Goal: Check status: Check status

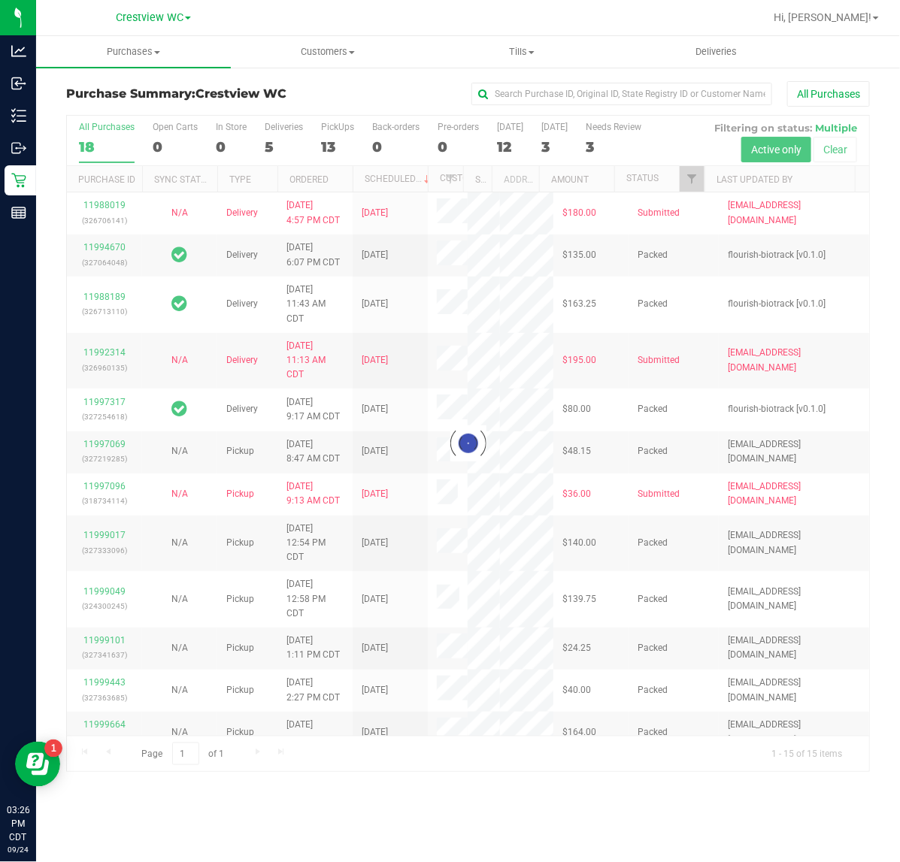
click at [334, 134] on div at bounding box center [468, 444] width 802 height 656
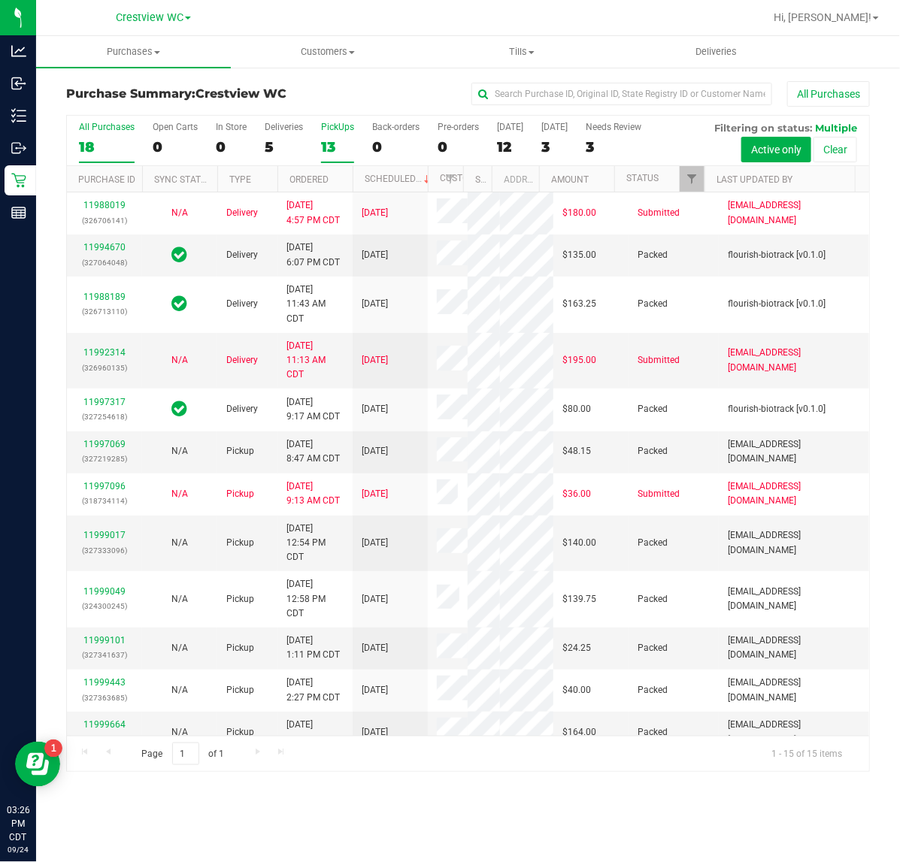
click at [344, 135] on label "PickUps 13" at bounding box center [337, 142] width 33 height 41
click at [0, 0] on input "PickUps 13" at bounding box center [0, 0] width 0 height 0
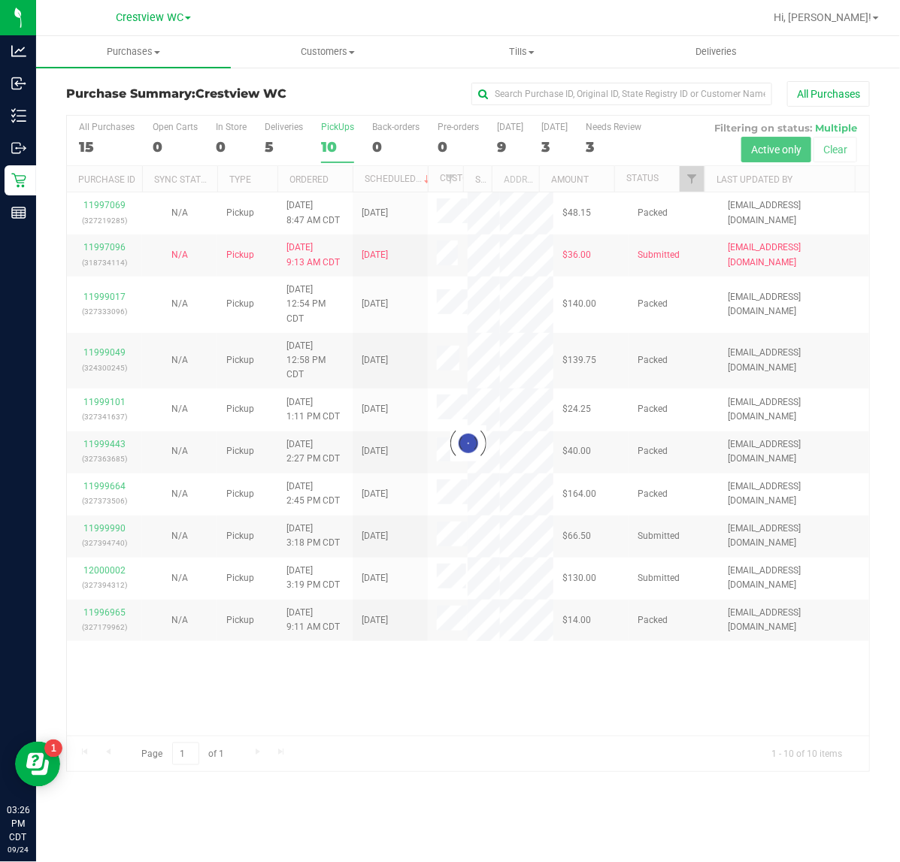
click at [698, 180] on div at bounding box center [468, 444] width 802 height 656
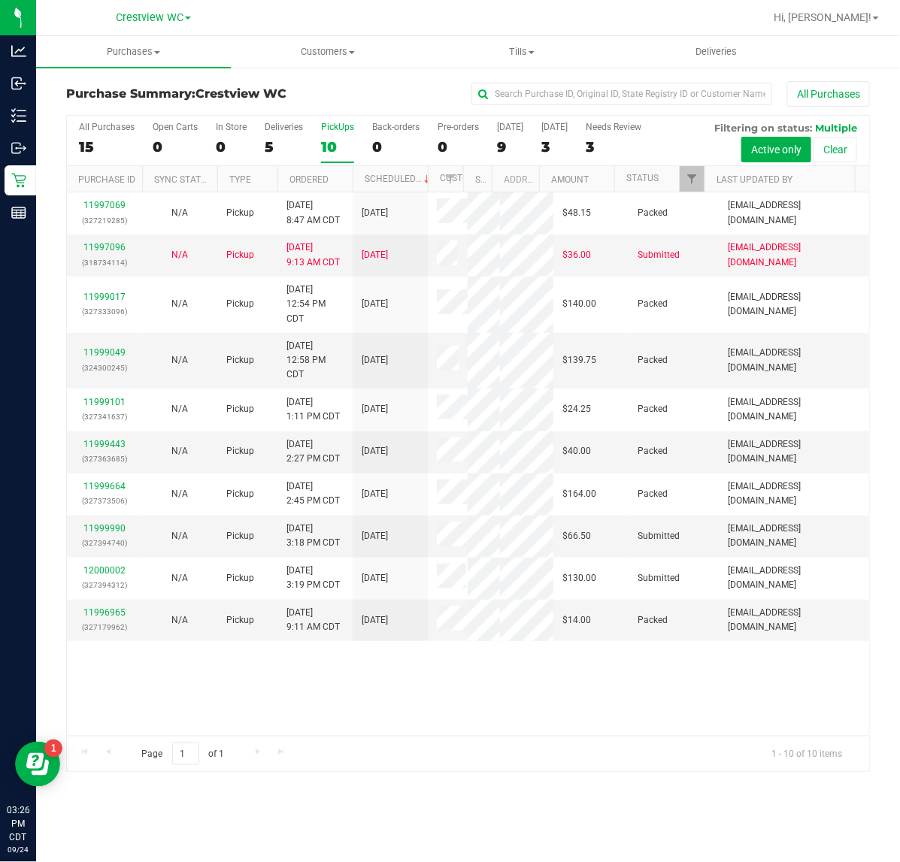
click at [701, 181] on div at bounding box center [704, 179] width 7 height 26
click at [697, 162] on div "All Purchases 15 Open Carts 0 In Store 0 Deliveries 5 PickUps 10 Back-orders 0 …" at bounding box center [468, 141] width 802 height 50
click at [692, 175] on span "Filter" at bounding box center [692, 179] width 12 height 12
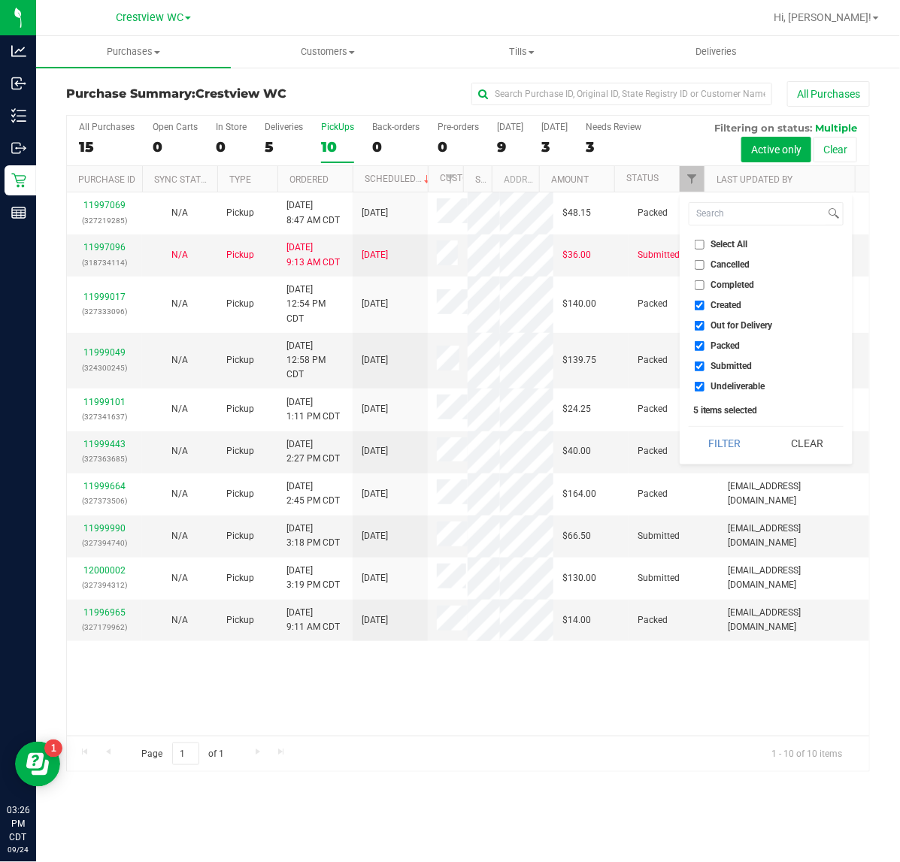
click at [716, 304] on span "Created" at bounding box center [726, 305] width 31 height 9
click at [704, 304] on input "Created" at bounding box center [700, 306] width 10 height 10
checkbox input "false"
click at [716, 323] on span "Out for Delivery" at bounding box center [742, 325] width 62 height 9
click at [704, 323] on input "Out for Delivery" at bounding box center [700, 326] width 10 height 10
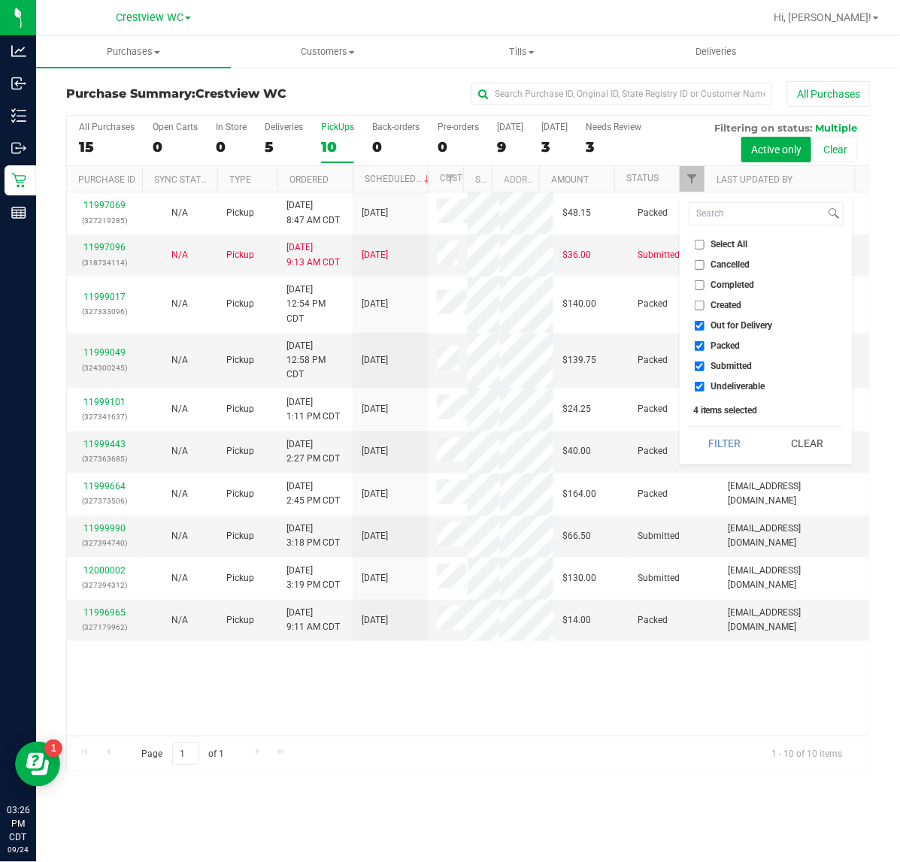
checkbox input "false"
click at [707, 344] on label "Packed" at bounding box center [718, 346] width 46 height 10
click at [704, 344] on input "Packed" at bounding box center [700, 346] width 10 height 10
checkbox input "false"
click at [699, 385] on input "Undeliverable" at bounding box center [700, 387] width 10 height 10
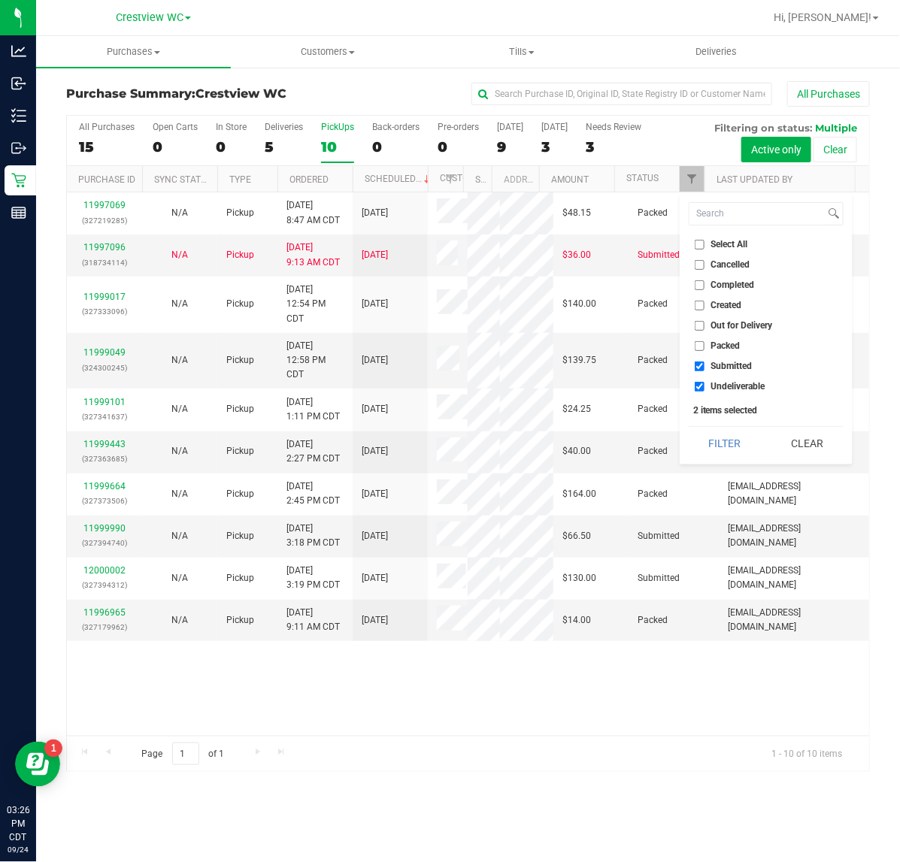
checkbox input "false"
click at [699, 434] on button "Filter" at bounding box center [725, 443] width 72 height 33
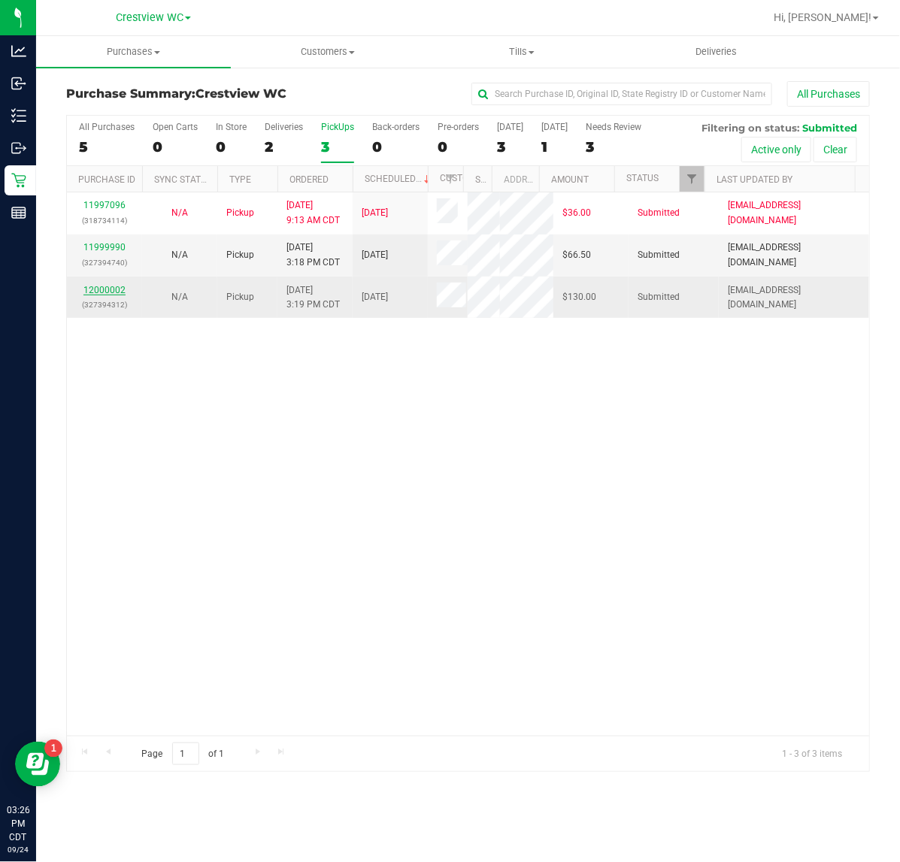
click at [110, 294] on link "12000002" at bounding box center [104, 290] width 42 height 11
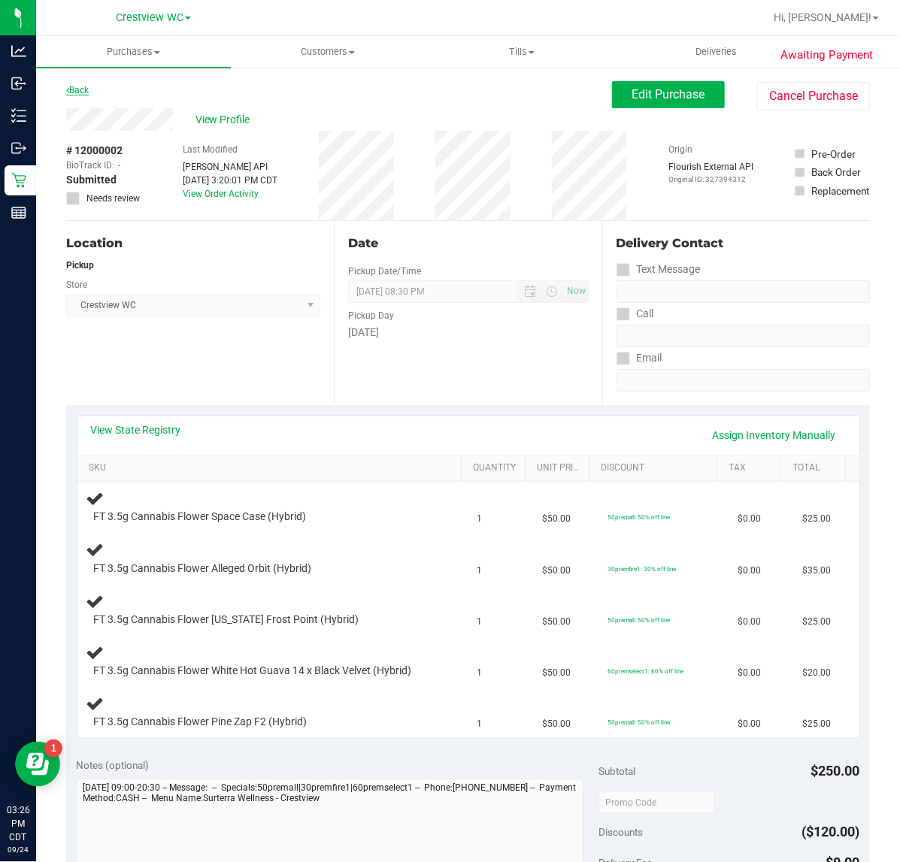
click at [83, 85] on link "Back" at bounding box center [77, 90] width 23 height 11
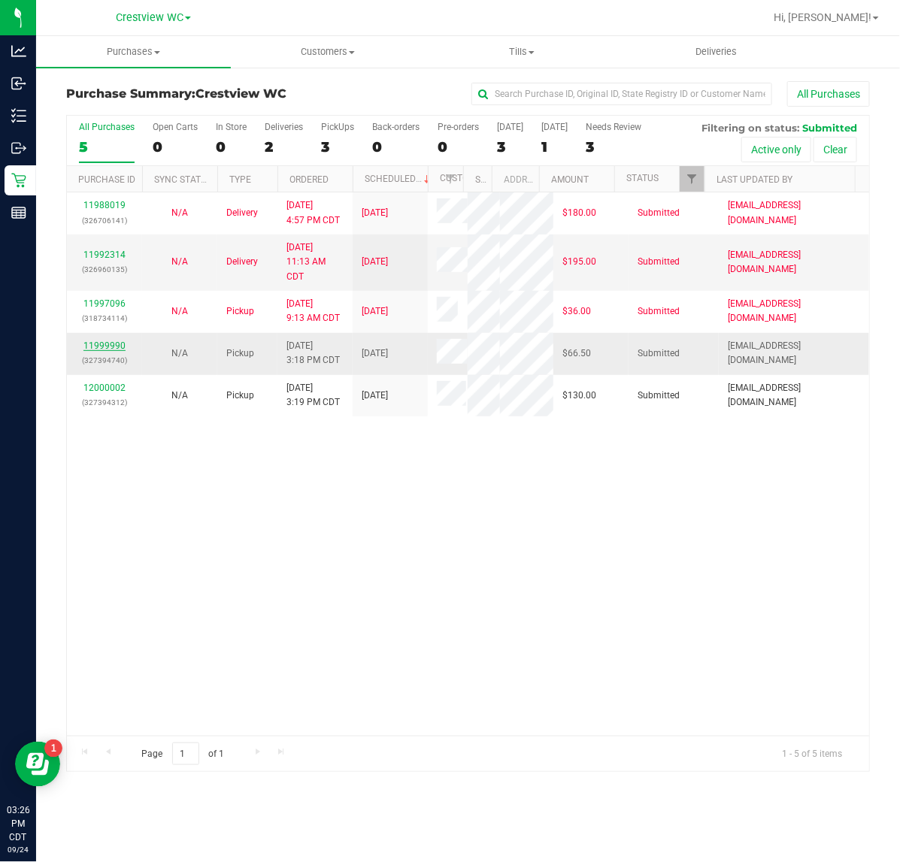
click at [110, 351] on link "11999990" at bounding box center [104, 346] width 42 height 11
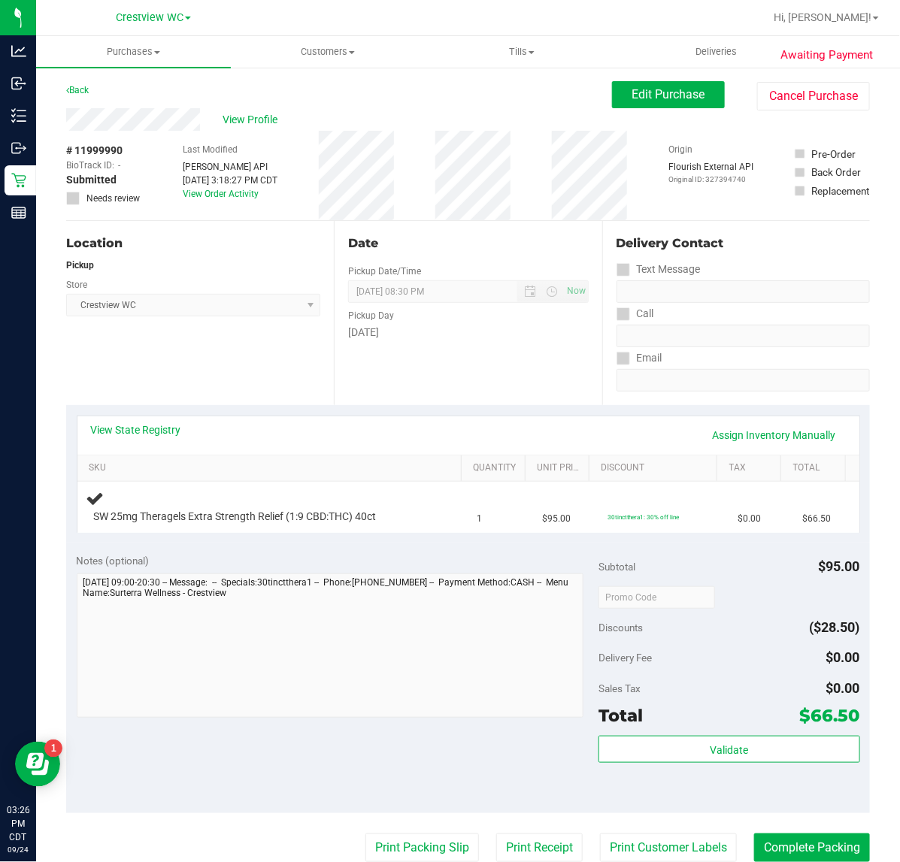
click at [189, 377] on div "Location Pickup Store Crestview WC Select Store Bonita Springs WC Boynton Beach…" at bounding box center [200, 313] width 268 height 184
click at [235, 356] on div "Location Pickup Store Crestview WC Select Store Bonita Springs WC Boynton Beach…" at bounding box center [200, 313] width 268 height 184
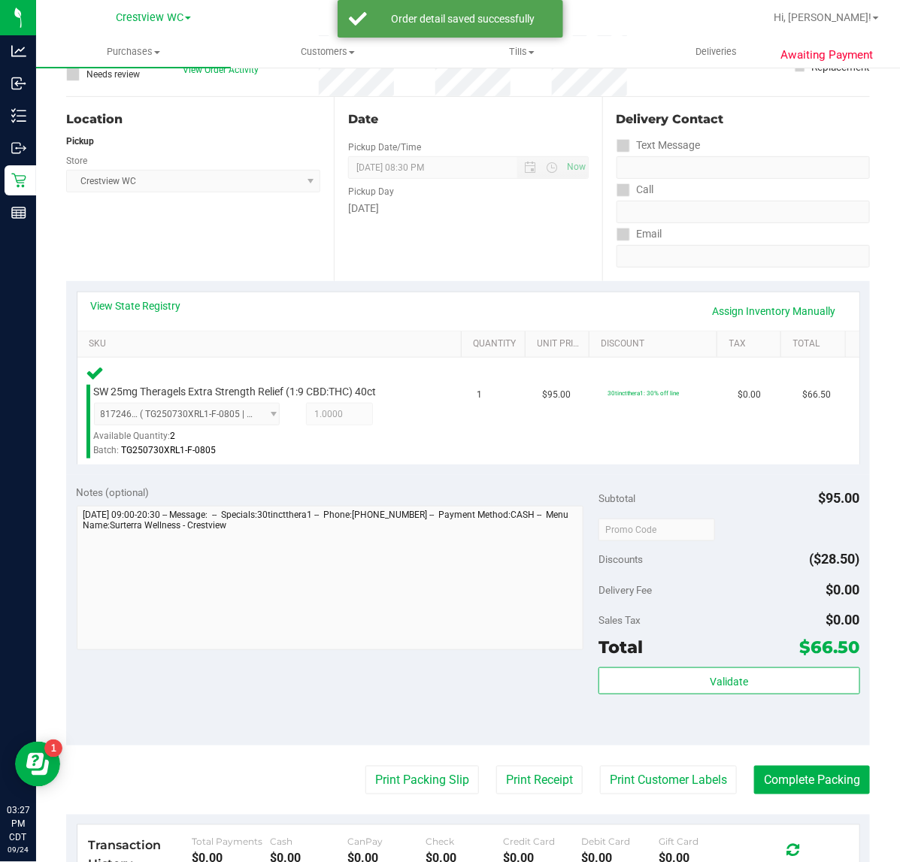
scroll to position [376, 0]
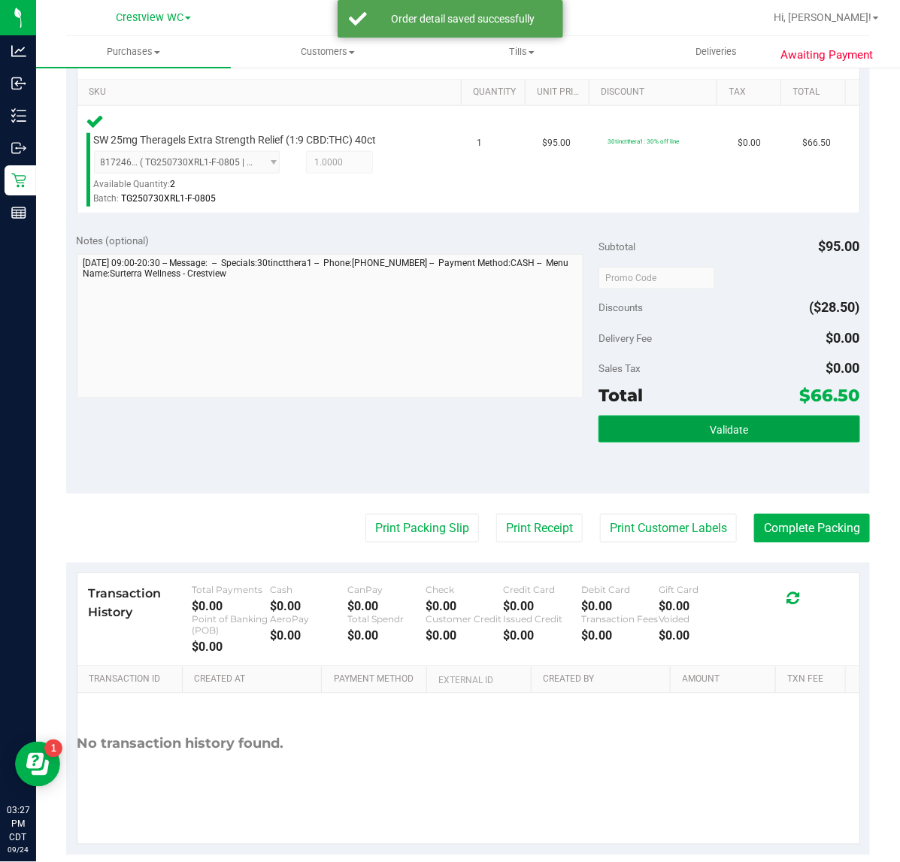
click at [710, 431] on span "Validate" at bounding box center [729, 430] width 38 height 12
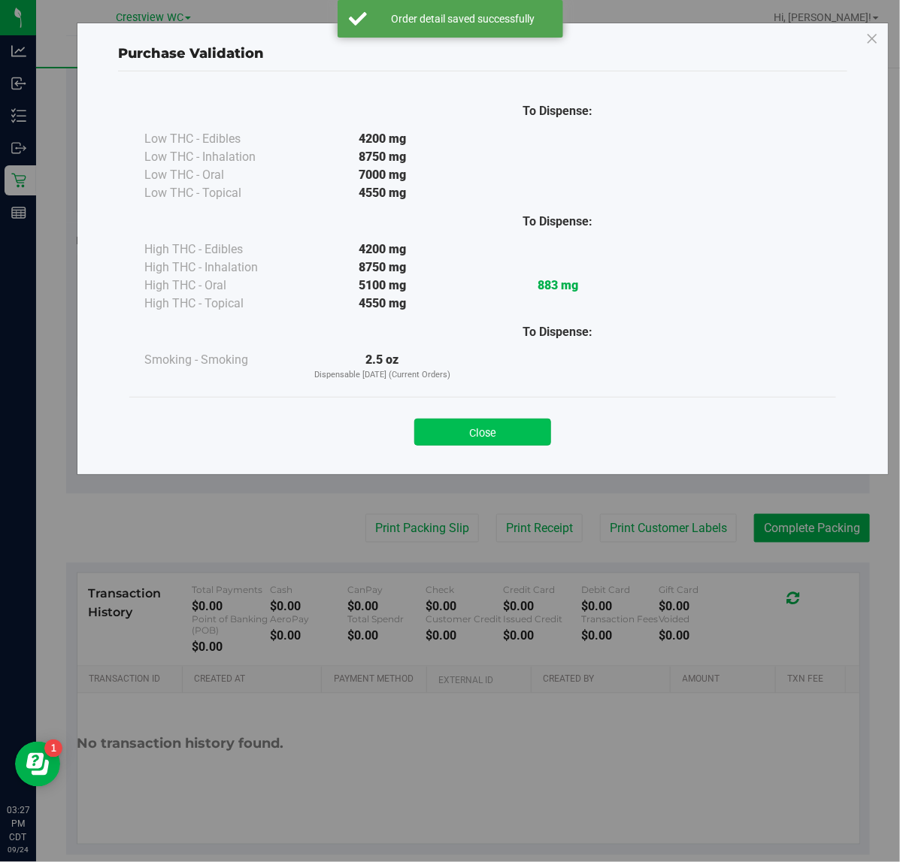
click at [512, 423] on button "Close" at bounding box center [482, 432] width 137 height 27
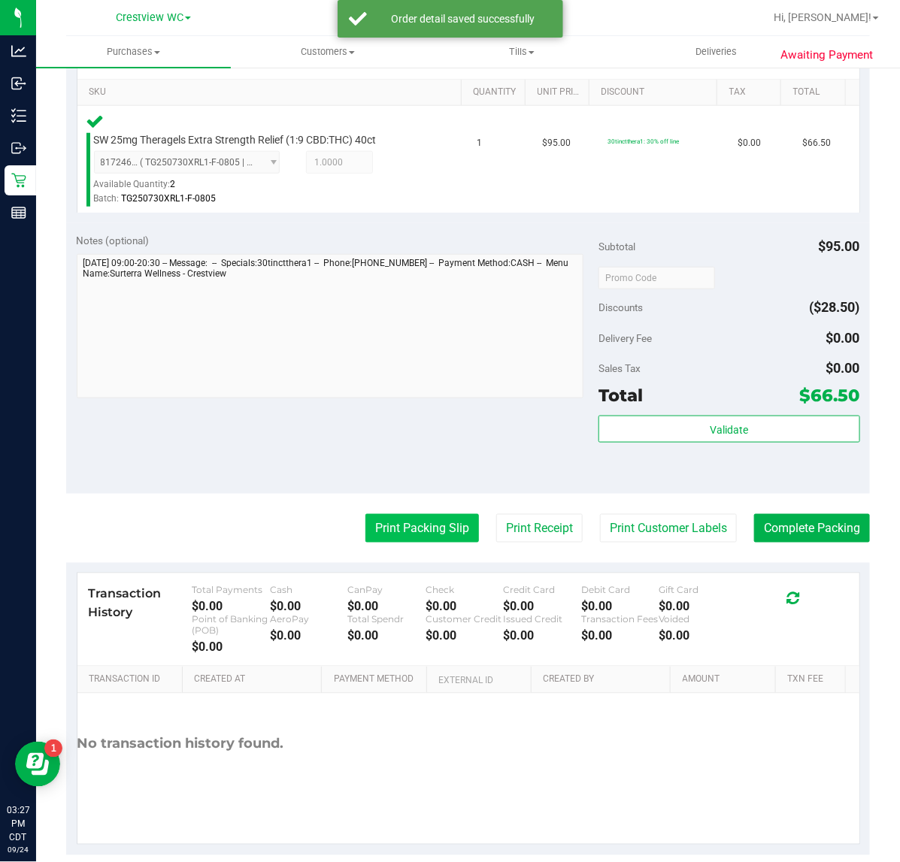
click at [430, 527] on button "Print Packing Slip" at bounding box center [422, 528] width 114 height 29
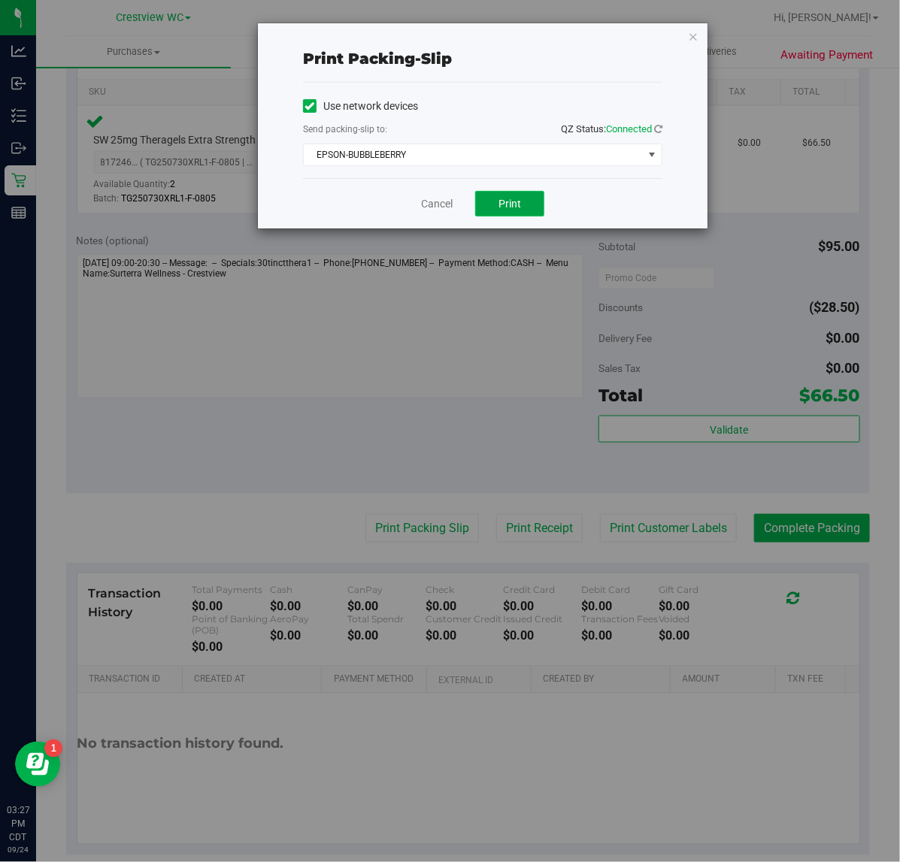
click at [525, 216] on button "Print" at bounding box center [509, 204] width 69 height 26
click at [442, 204] on link "Cancel" at bounding box center [437, 204] width 32 height 16
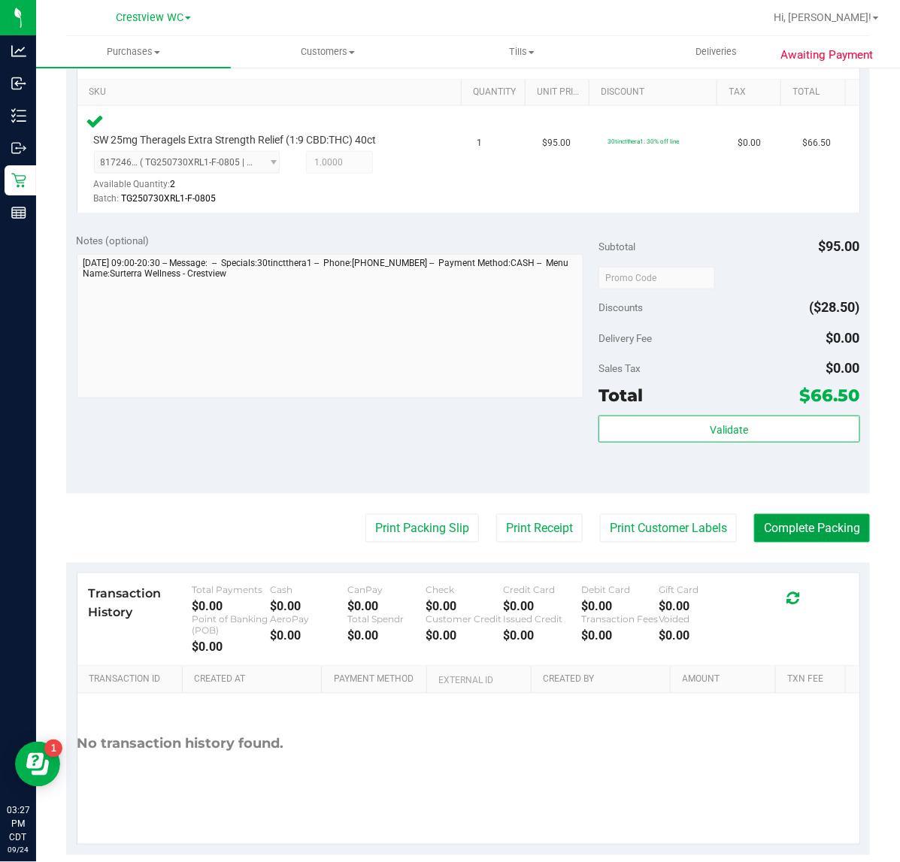
click at [799, 528] on button "Complete Packing" at bounding box center [812, 528] width 116 height 29
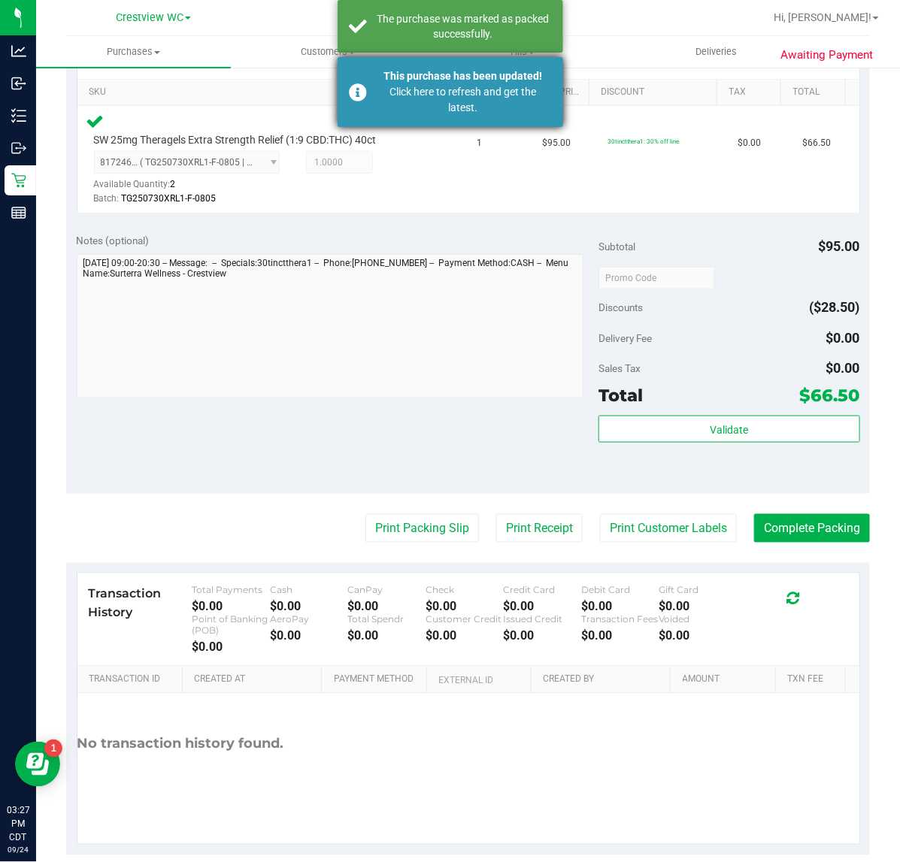
click at [453, 75] on div "This purchase has been updated!" at bounding box center [463, 76] width 177 height 16
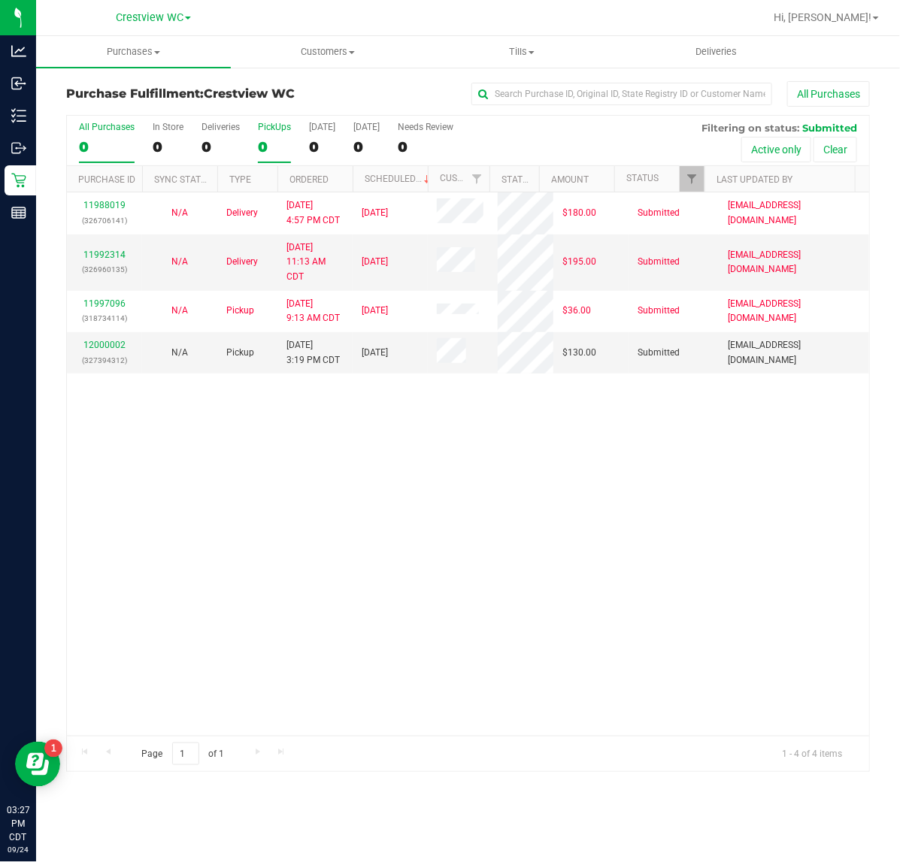
click at [276, 128] on div "PickUps" at bounding box center [274, 127] width 33 height 11
click at [0, 0] on input "PickUps 0" at bounding box center [0, 0] width 0 height 0
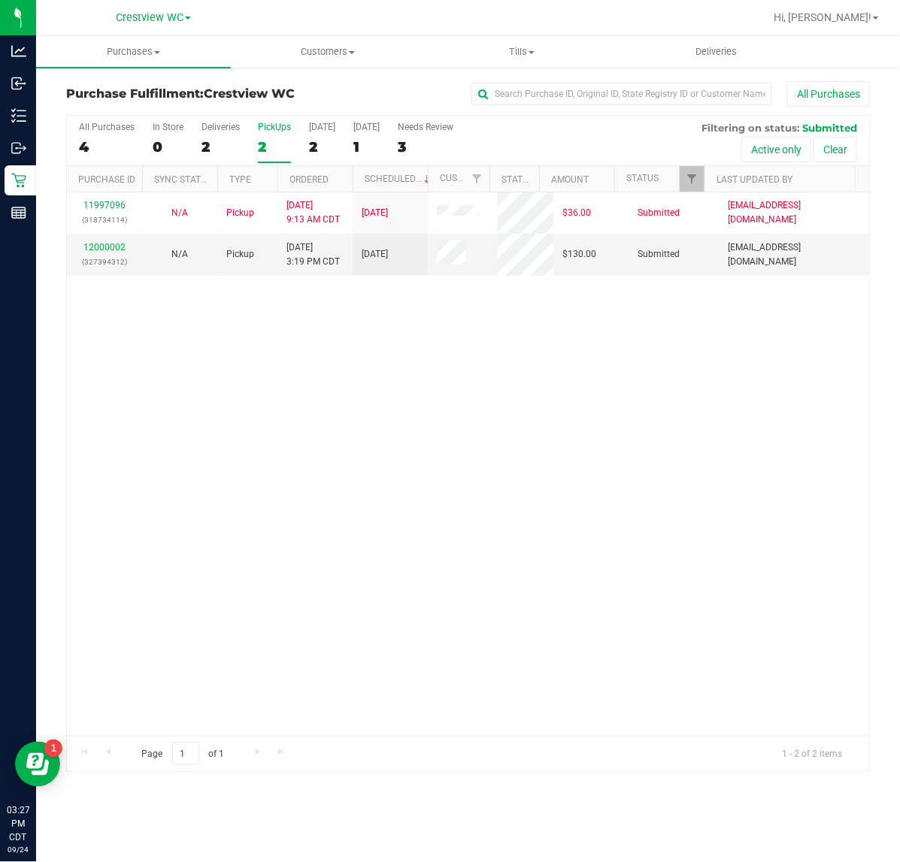
click at [402, 482] on div "11997096 (318734114) N/A Pickup 9/24/2025 9:13 AM CDT 9/24/2025 $36.00 Submitte…" at bounding box center [468, 463] width 802 height 543
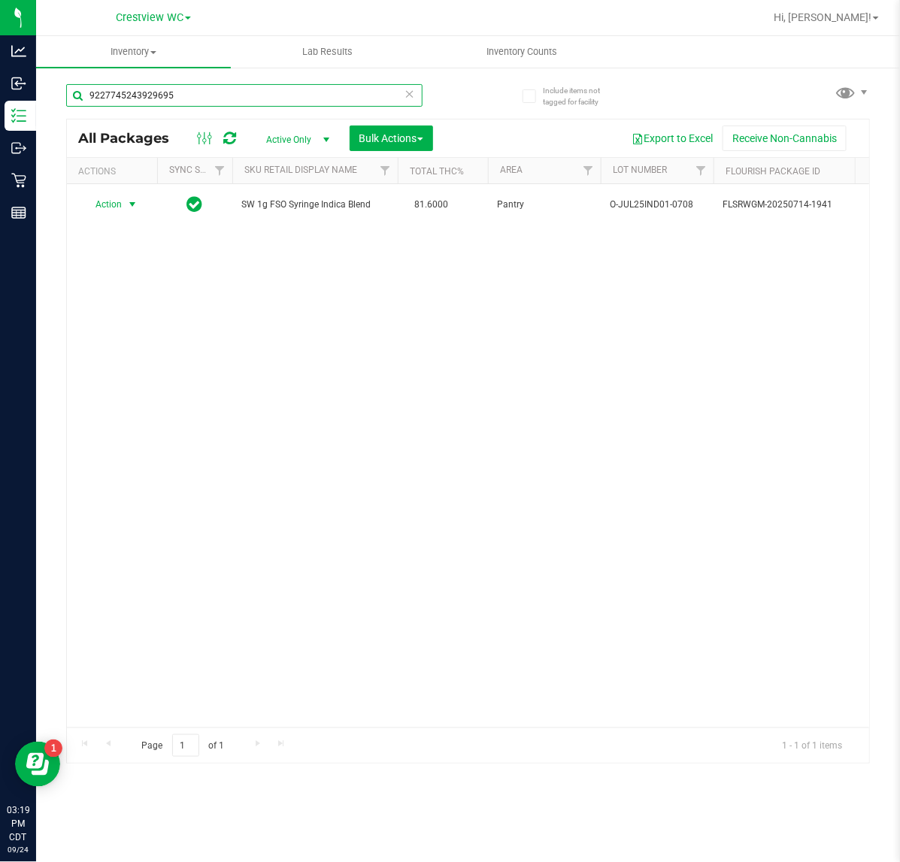
click at [192, 98] on input "9227745243929695" at bounding box center [244, 95] width 356 height 23
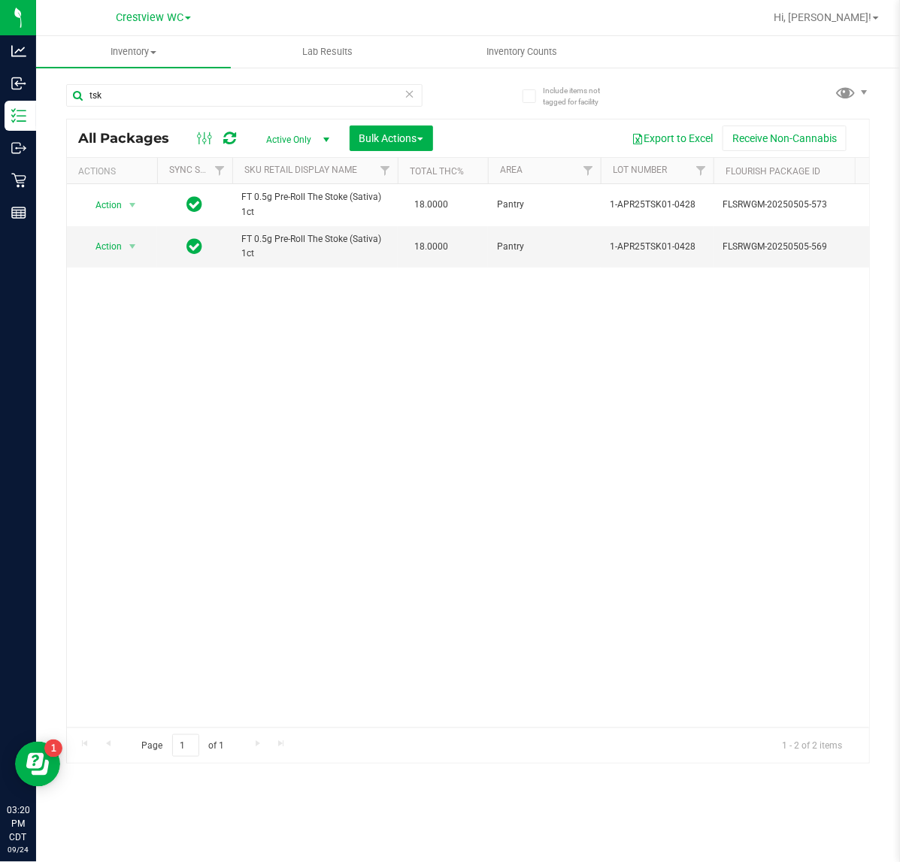
drag, startPoint x: 316, startPoint y: 562, endPoint x: 308, endPoint y: 551, distance: 14.0
click at [316, 560] on div "Action Action Edit attributes Global inventory Locate package Package audit log…" at bounding box center [468, 455] width 802 height 543
click at [223, 84] on input "tsk" at bounding box center [244, 95] width 356 height 23
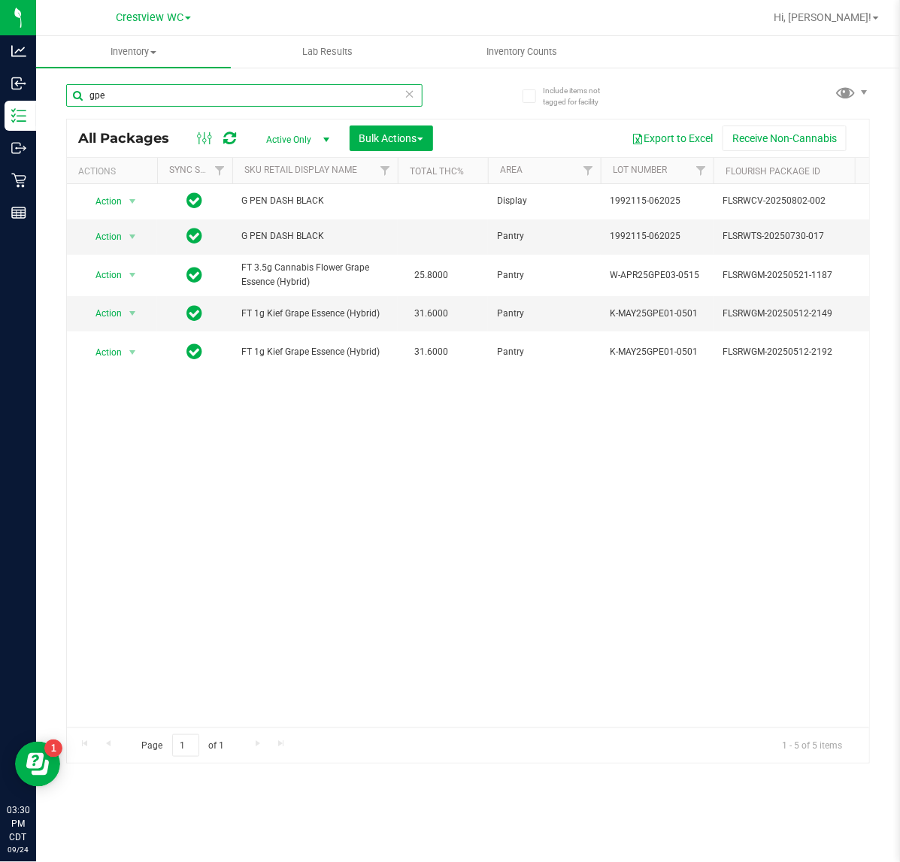
type input "gpe"
click at [391, 576] on div "Action Action Adjust qty Create package Edit attributes Global inventory Locate…" at bounding box center [468, 455] width 802 height 543
